Goal: Navigation & Orientation: Find specific page/section

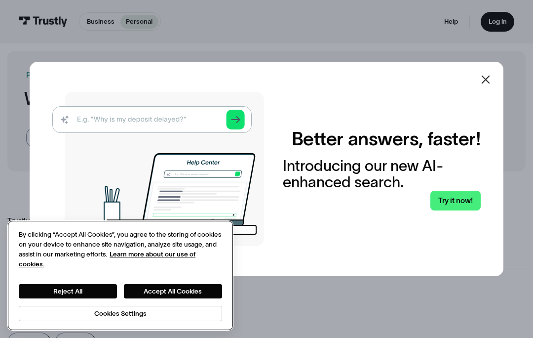
click at [183, 294] on button "Accept All Cookies" at bounding box center [173, 291] width 98 height 14
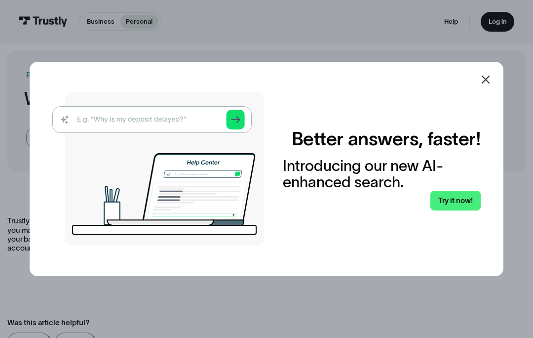
click at [454, 210] on link "Try it now!" at bounding box center [455, 201] width 51 height 20
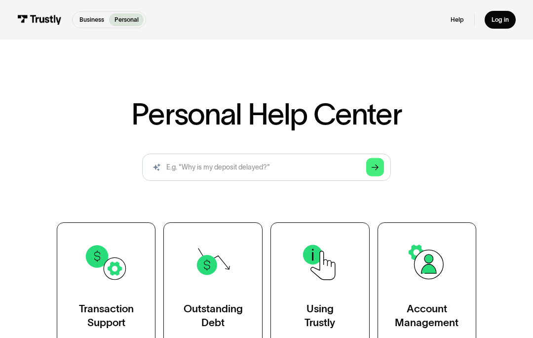
scroll to position [151, 0]
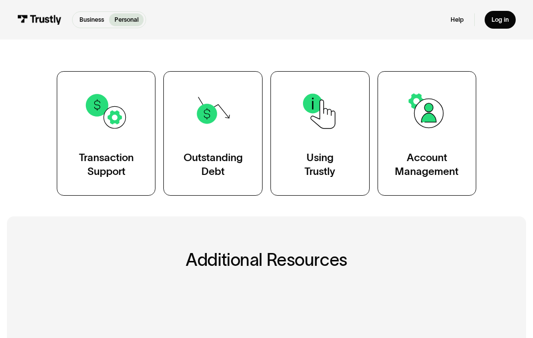
click at [424, 131] on img at bounding box center [427, 111] width 44 height 44
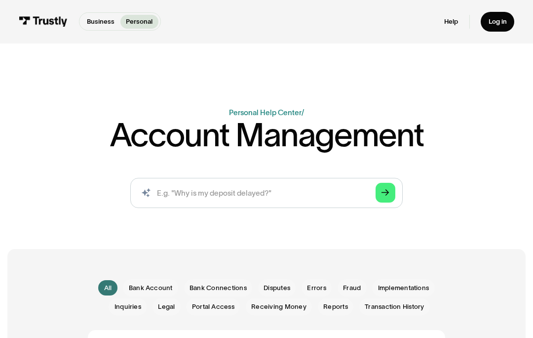
click at [492, 23] on div "Log in" at bounding box center [498, 21] width 18 height 8
click at [382, 196] on icon "Arrow Right" at bounding box center [384, 193] width 7 height 8
click at [498, 20] on div "Log in" at bounding box center [498, 21] width 18 height 8
click at [142, 23] on p "Personal" at bounding box center [139, 22] width 27 height 10
